Goal: Find specific page/section: Find specific page/section

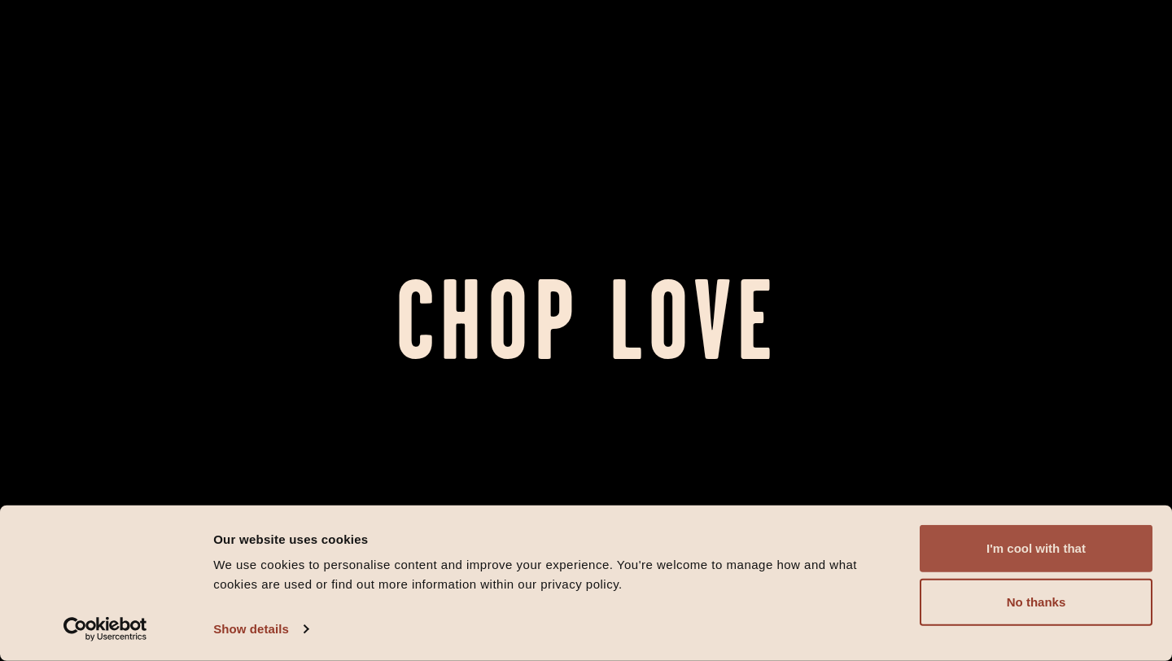
click at [1049, 545] on button "I'm cool with that" at bounding box center [1036, 548] width 233 height 47
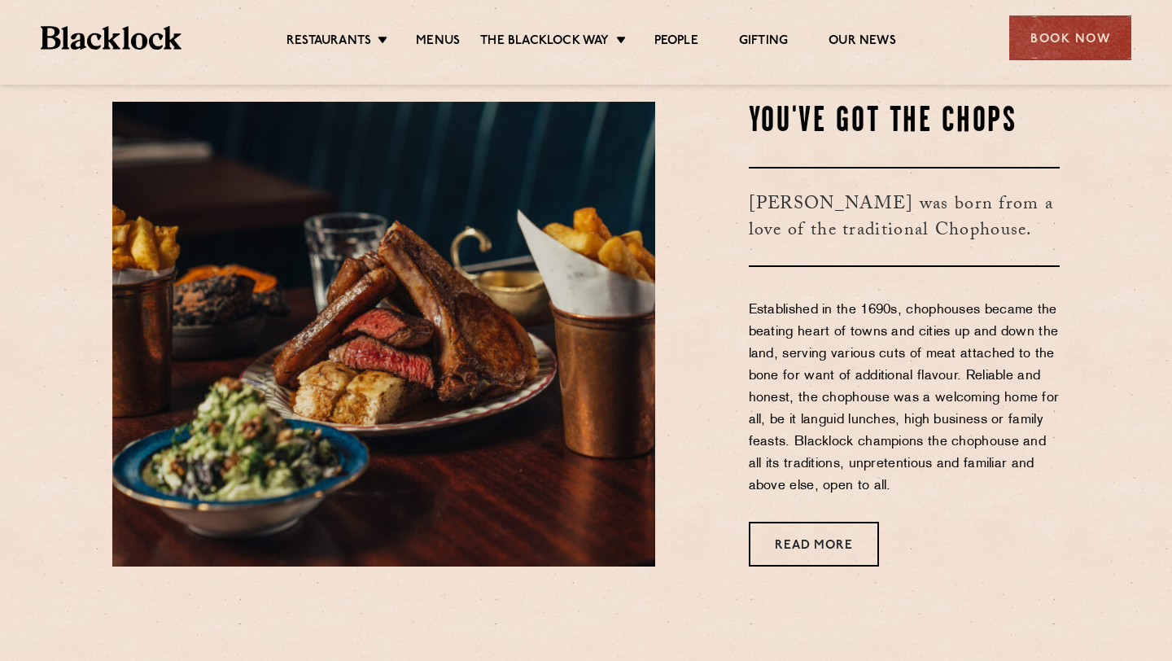
scroll to position [624, 0]
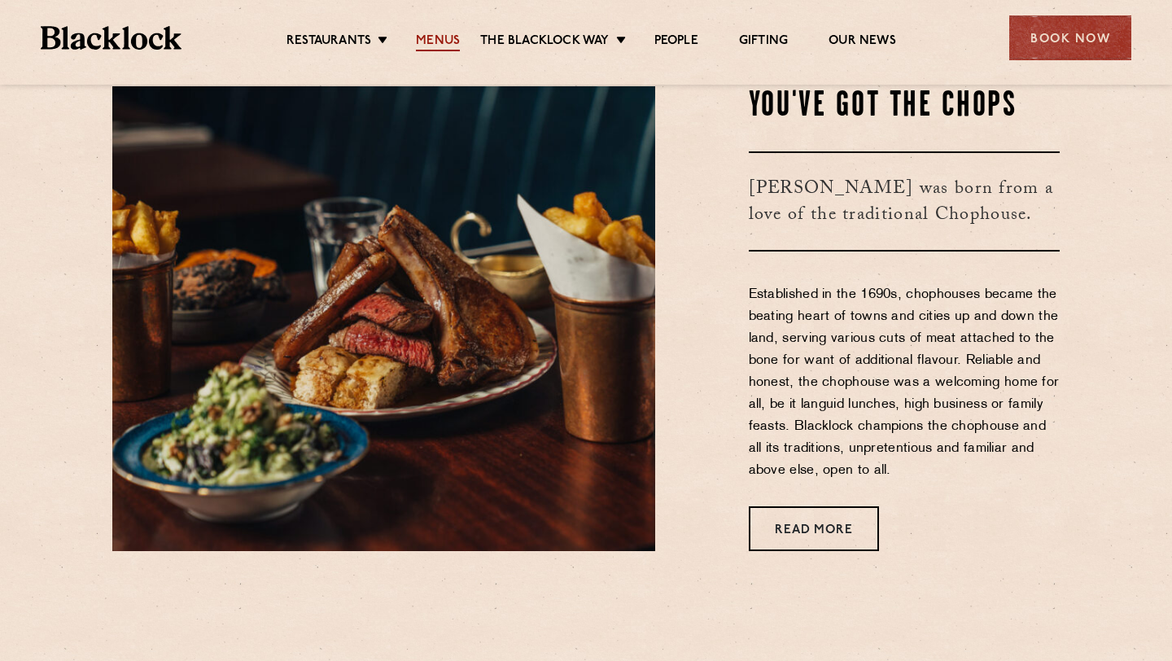
click at [442, 40] on link "Menus" at bounding box center [438, 42] width 44 height 18
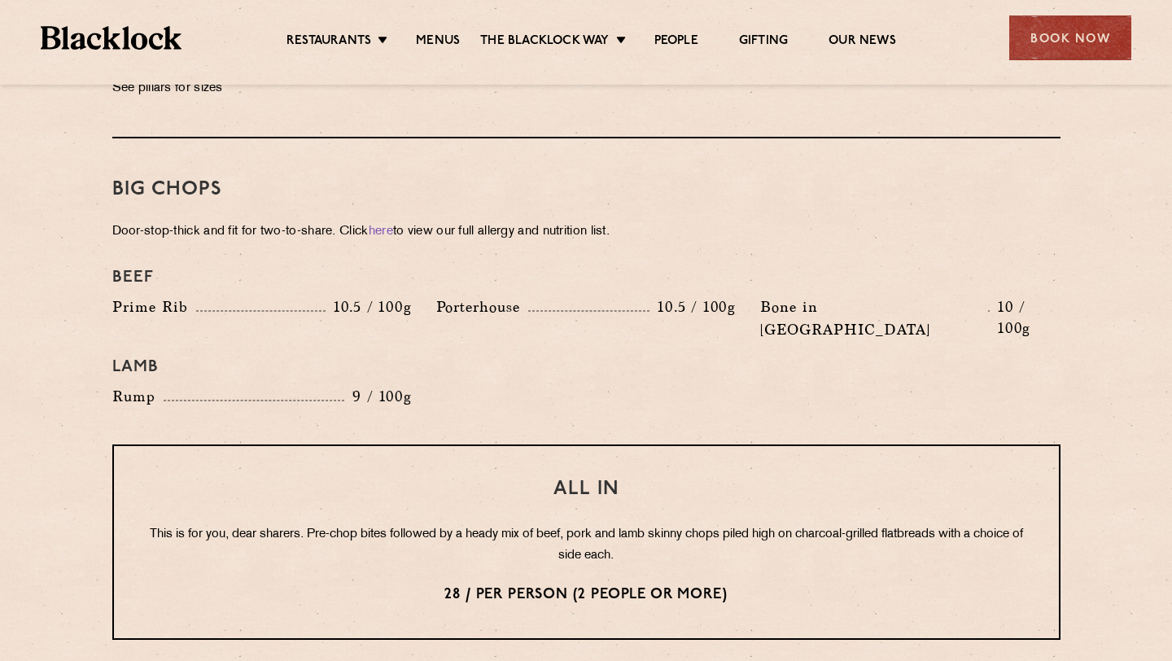
scroll to position [1761, 0]
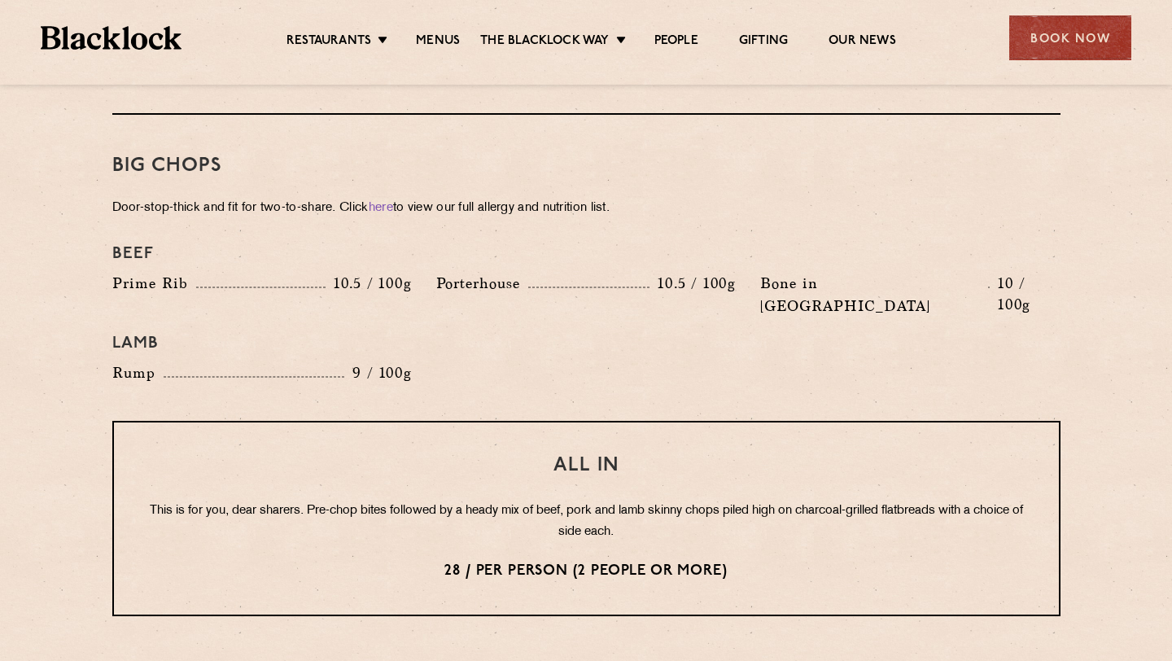
click at [996, 502] on div "All In This is for you, dear sharers. Pre-chop bites followed by a heady mix of…" at bounding box center [586, 518] width 949 height 195
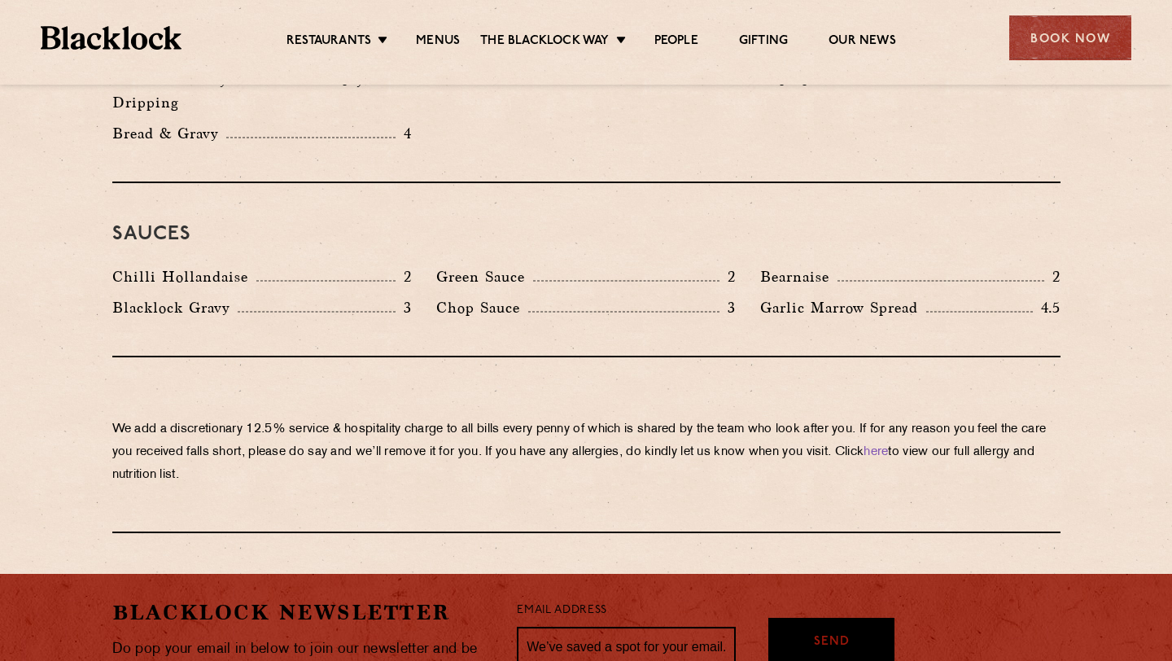
scroll to position [2657, 0]
